Goal: Information Seeking & Learning: Learn about a topic

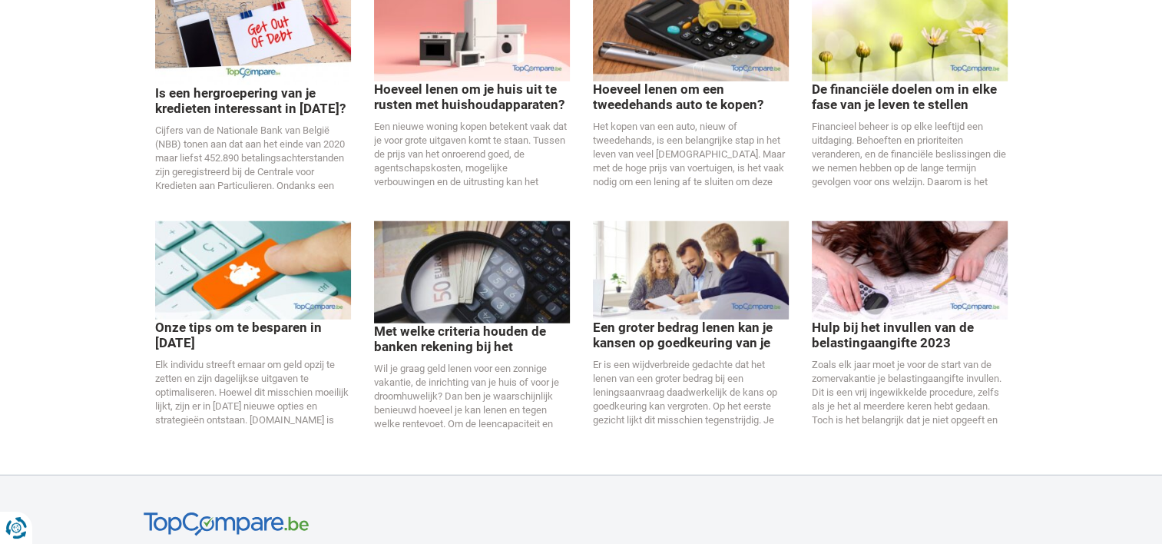
scroll to position [3841, 0]
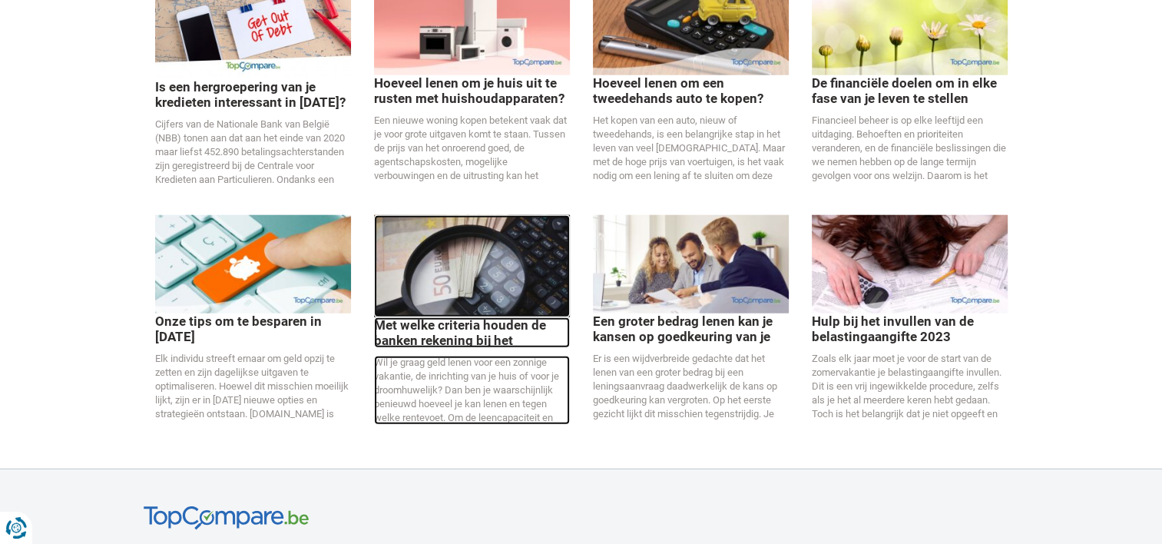
click at [435, 317] on p "Met welke criteria houden de banken rekening bij het berekenen van je krediet?" at bounding box center [472, 332] width 196 height 31
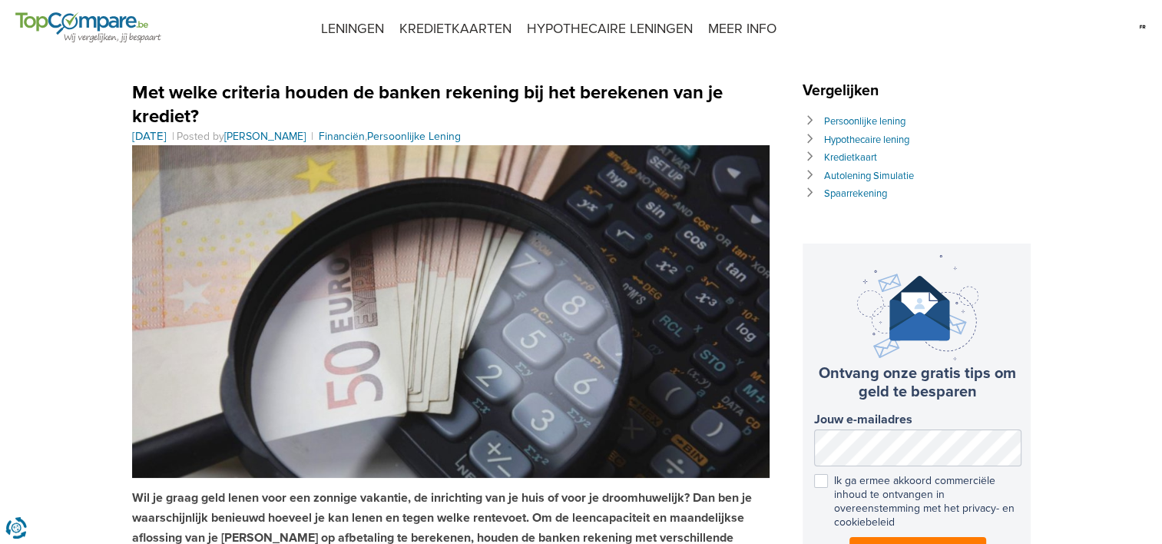
click at [435, 280] on img at bounding box center [451, 311] width 638 height 333
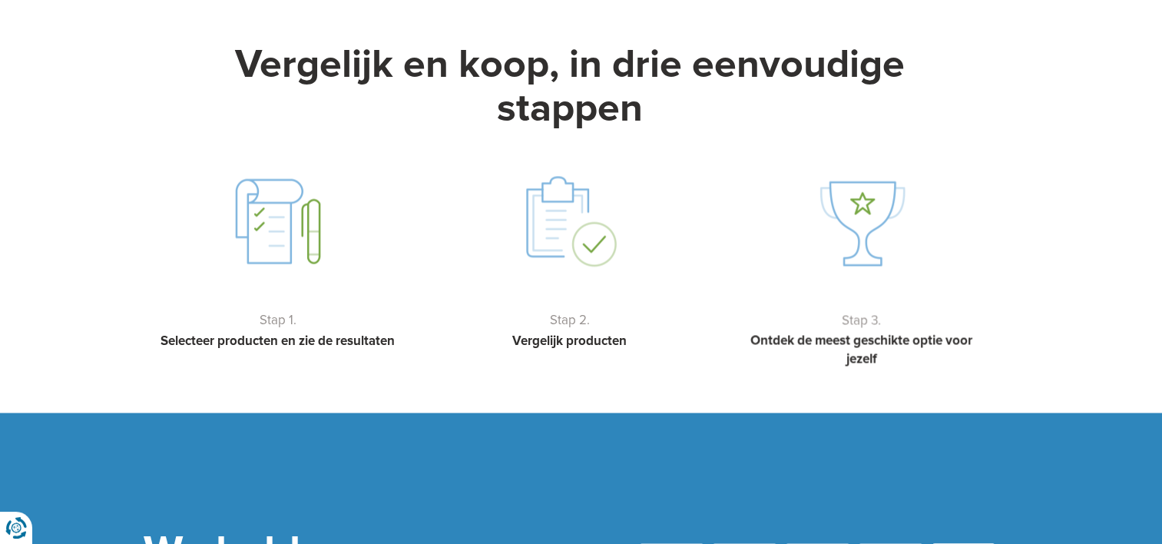
scroll to position [2673, 0]
